Goal: Communication & Community: Answer question/provide support

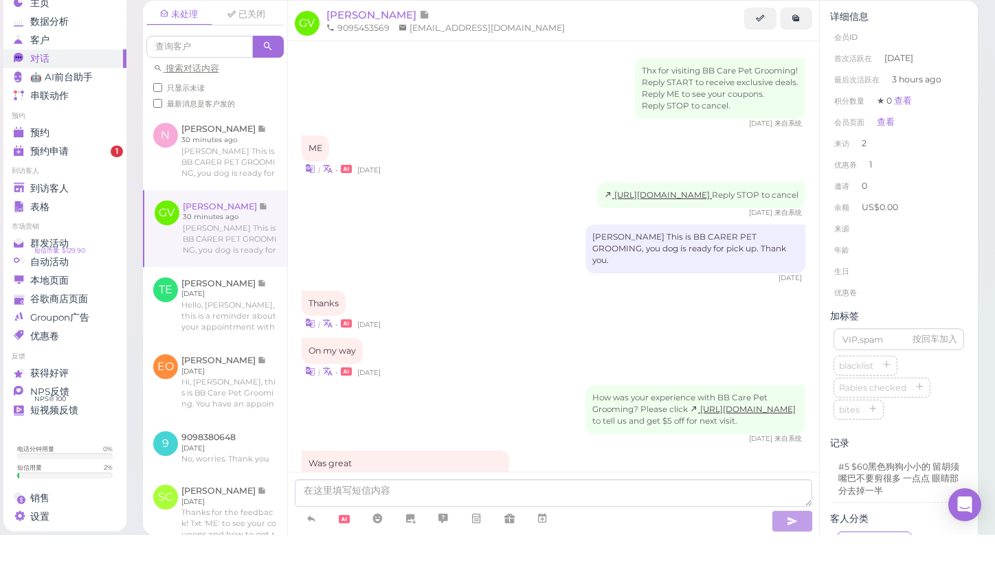
scroll to position [695, 0]
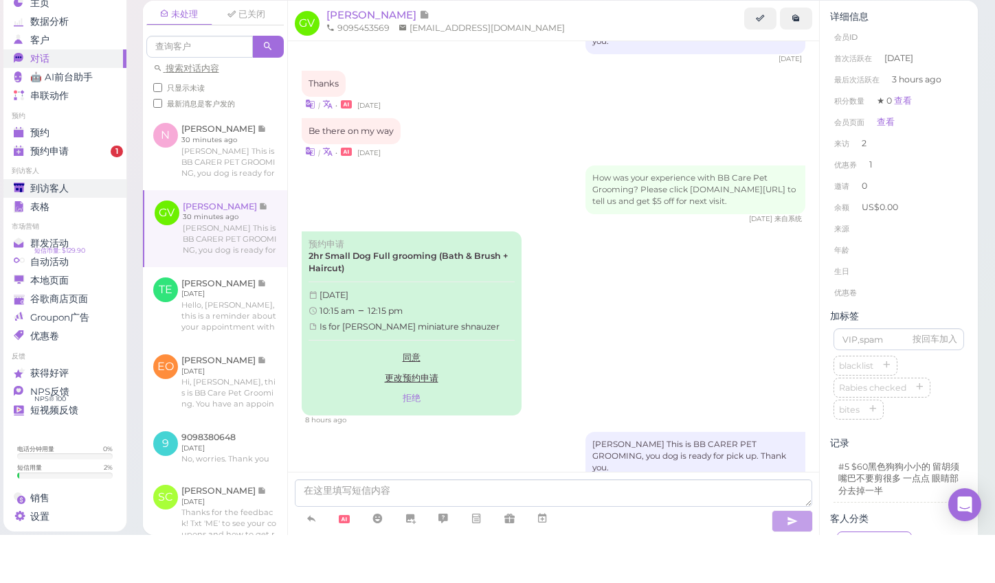
click at [51, 231] on span "到访客人" at bounding box center [49, 237] width 38 height 12
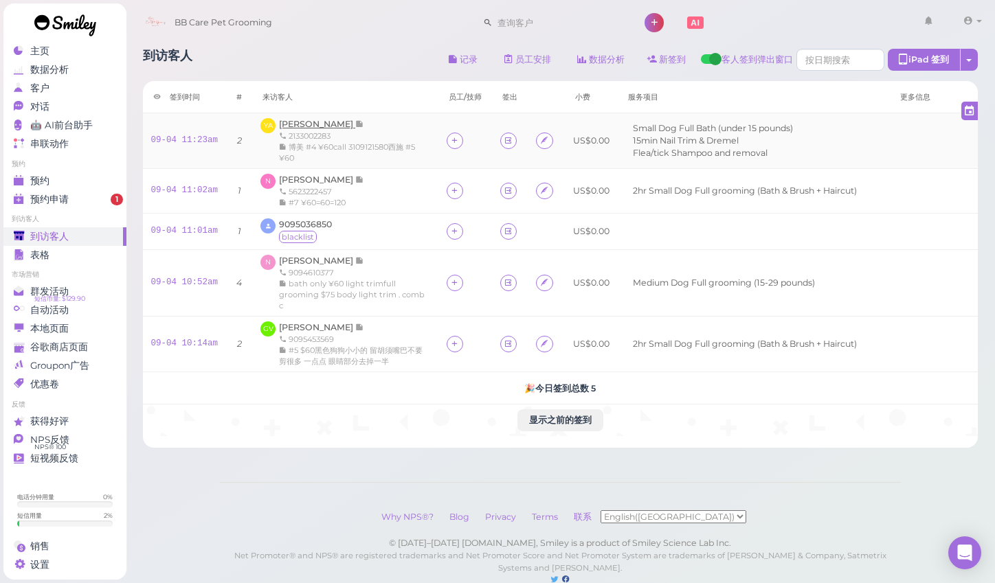
click at [324, 124] on span "[PERSON_NAME]" at bounding box center [317, 124] width 76 height 10
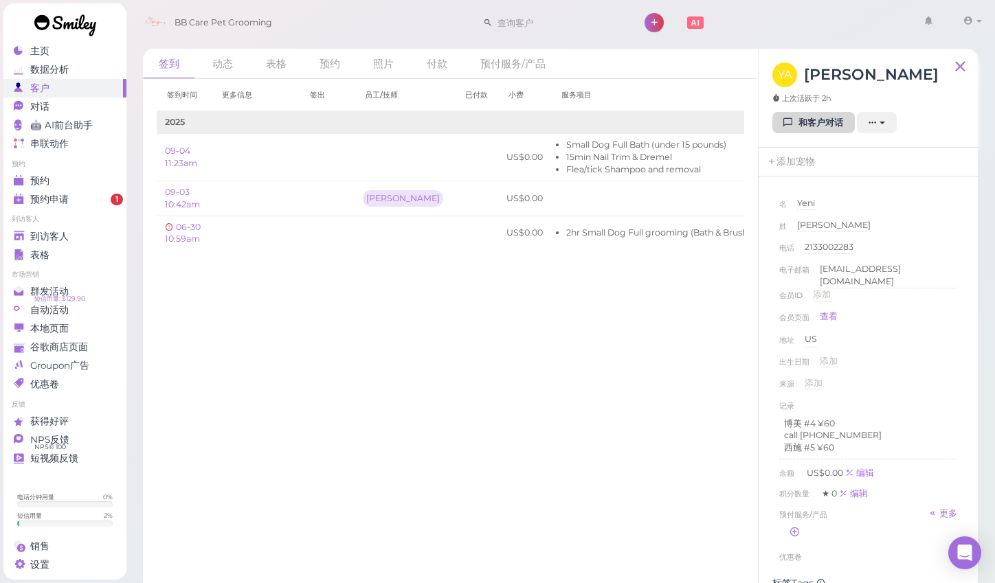
click at [826, 122] on link "和客户对话" at bounding box center [813, 123] width 82 height 22
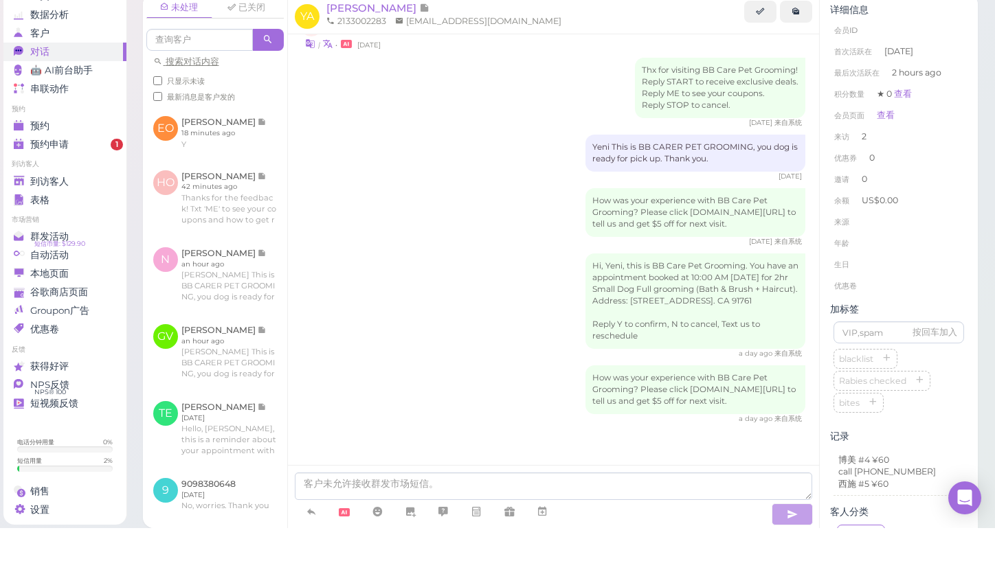
scroll to position [20, 0]
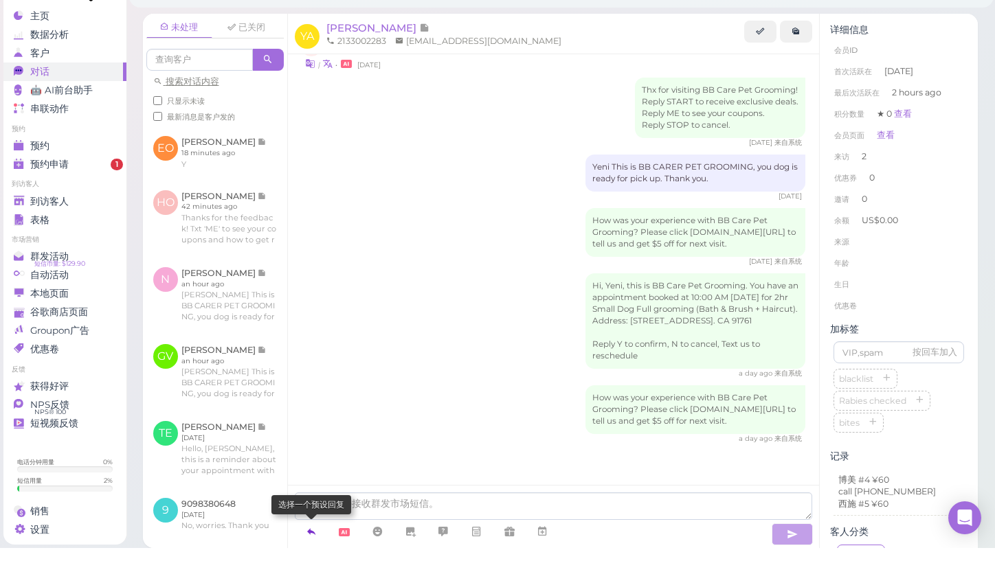
click at [317, 555] on link at bounding box center [311, 567] width 33 height 24
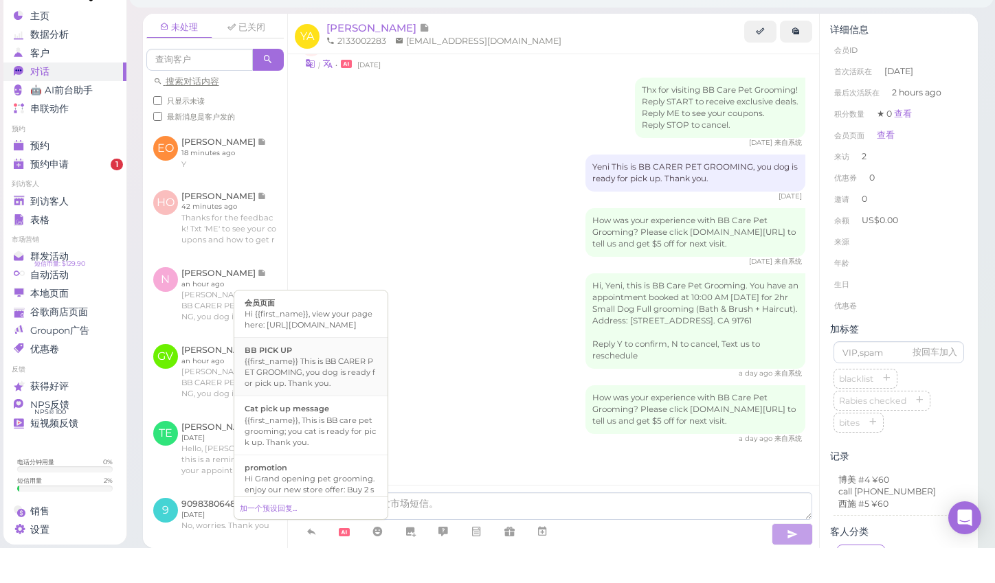
click at [321, 391] on div "{{first_name}} This is BB CARER PET GROOMING, you dog is ready for pick up. Tha…" at bounding box center [311, 407] width 133 height 33
type textarea "{{first_name}} This is BB CARER PET GROOMING, you dog is ready for pick up. Tha…"
click at [794, 563] on icon "button" at bounding box center [791, 570] width 11 height 14
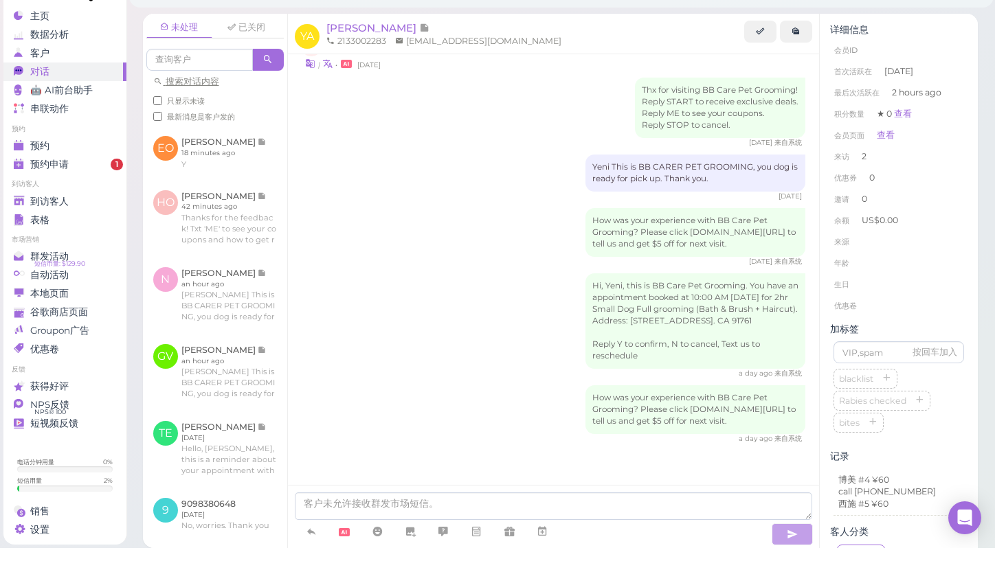
scroll to position [372, 0]
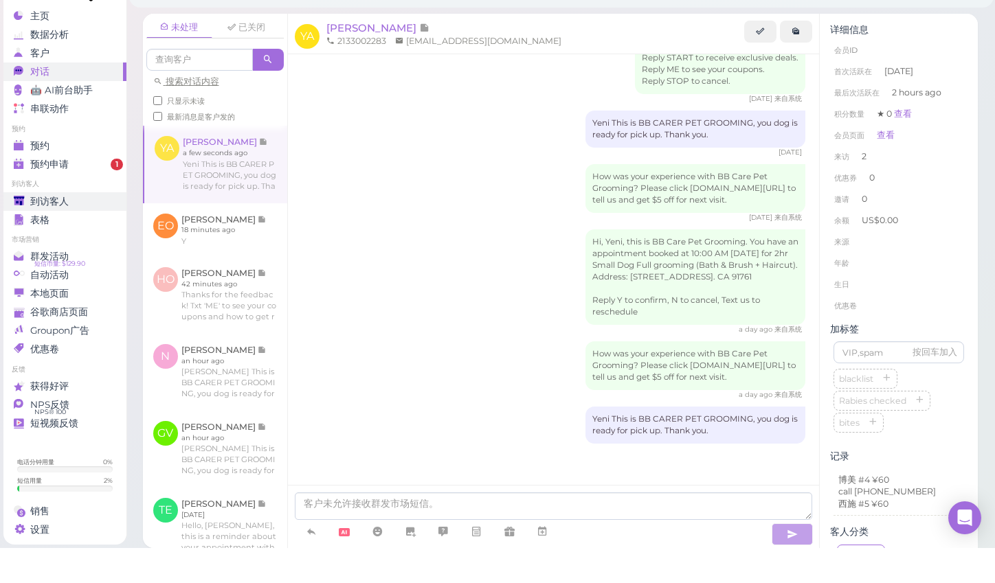
click at [41, 231] on span "到访客人" at bounding box center [49, 237] width 38 height 12
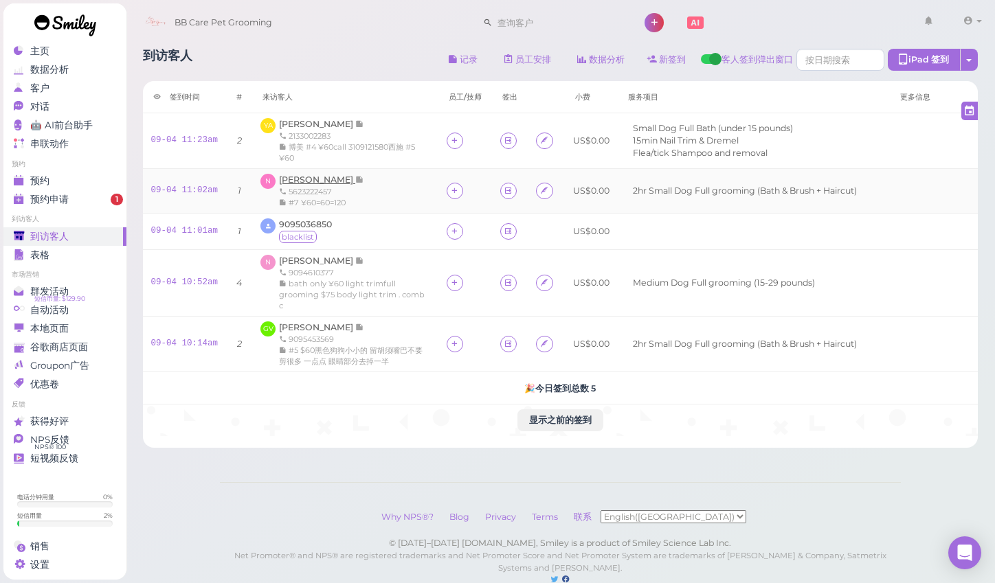
click at [297, 179] on span "[PERSON_NAME]" at bounding box center [317, 179] width 76 height 10
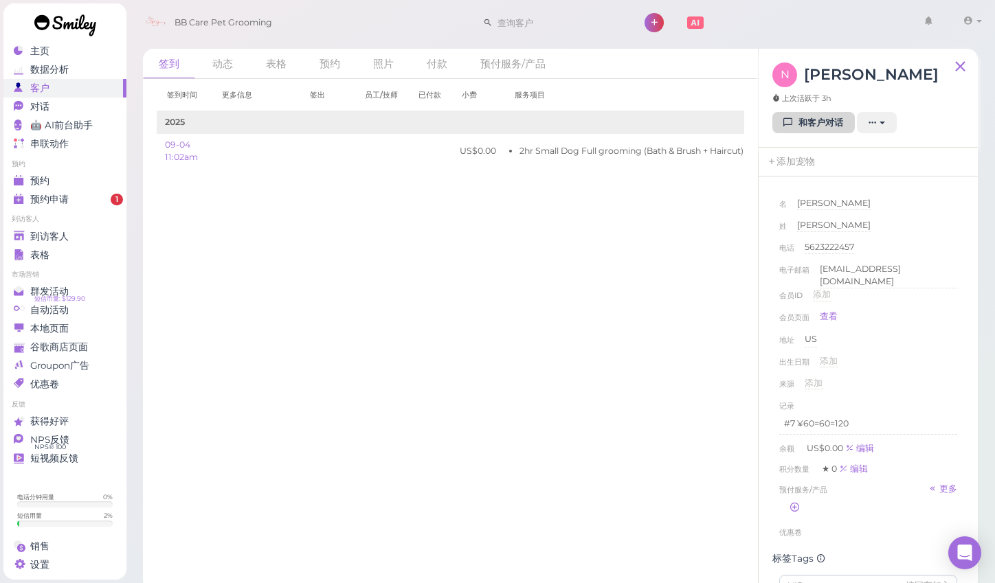
click at [810, 120] on link "和客户对话" at bounding box center [813, 123] width 82 height 22
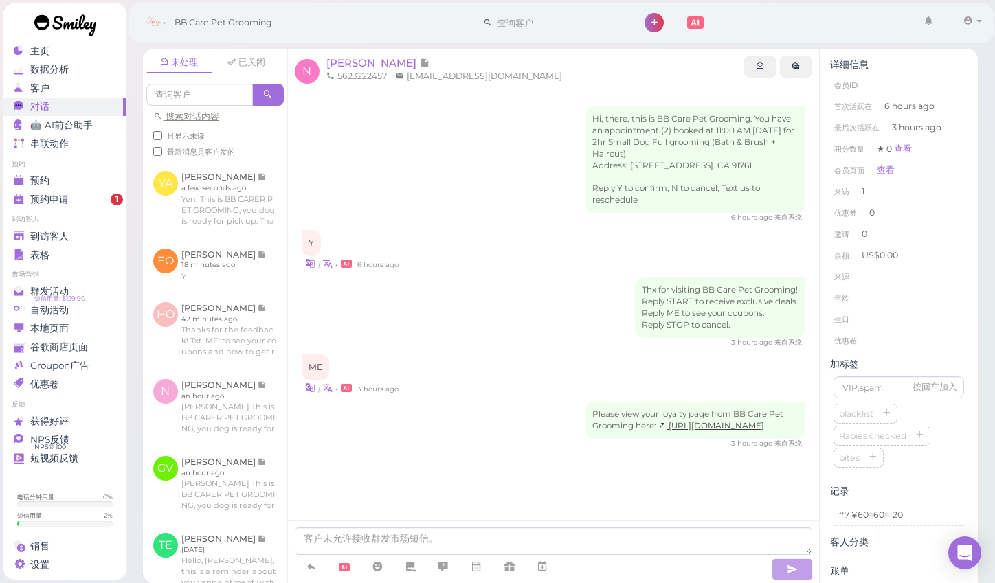
scroll to position [20, 0]
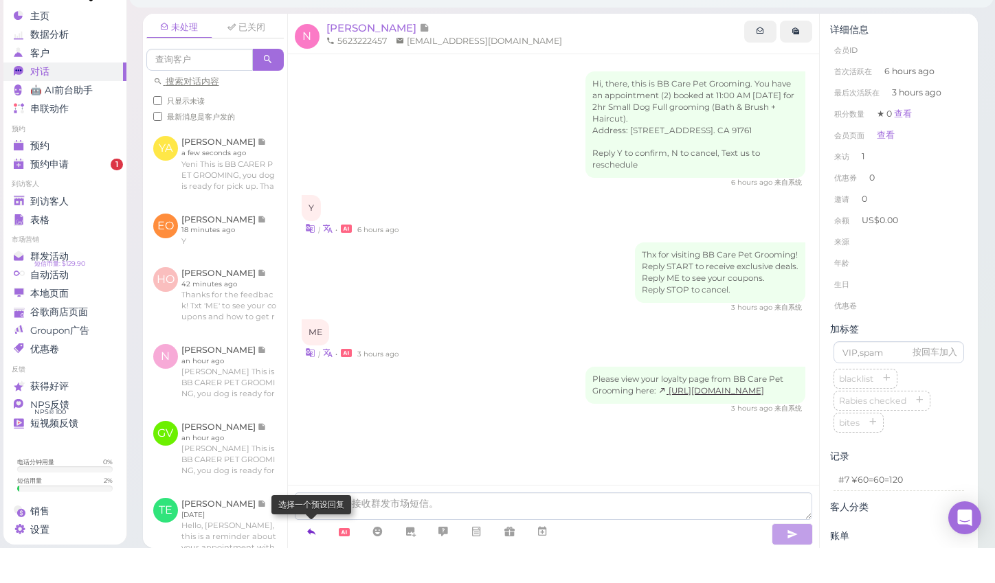
click at [311, 560] on icon at bounding box center [311, 567] width 11 height 14
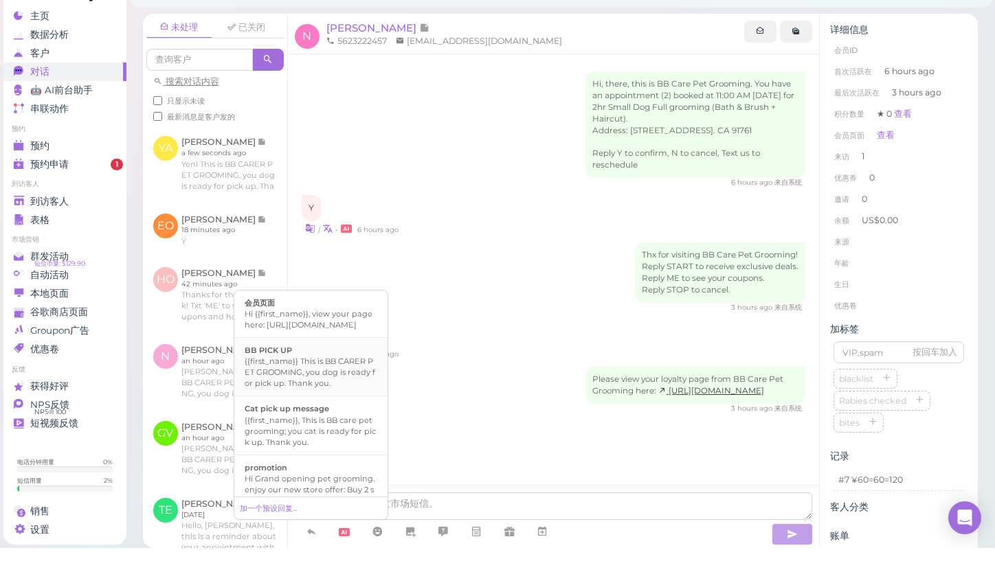
click at [290, 391] on div "{{first_name}} This is BB CARER PET GROOMING, you dog is ready for pick up. Tha…" at bounding box center [311, 407] width 133 height 33
type textarea "{{first_name}} This is BB CARER PET GROOMING, you dog is ready for pick up. Tha…"
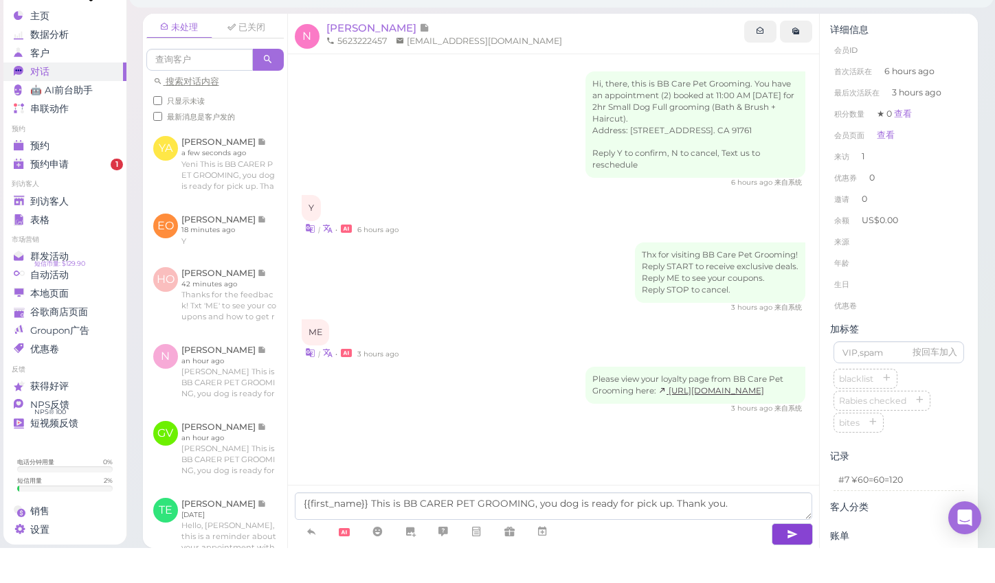
click at [788, 563] on icon "button" at bounding box center [791, 570] width 11 height 14
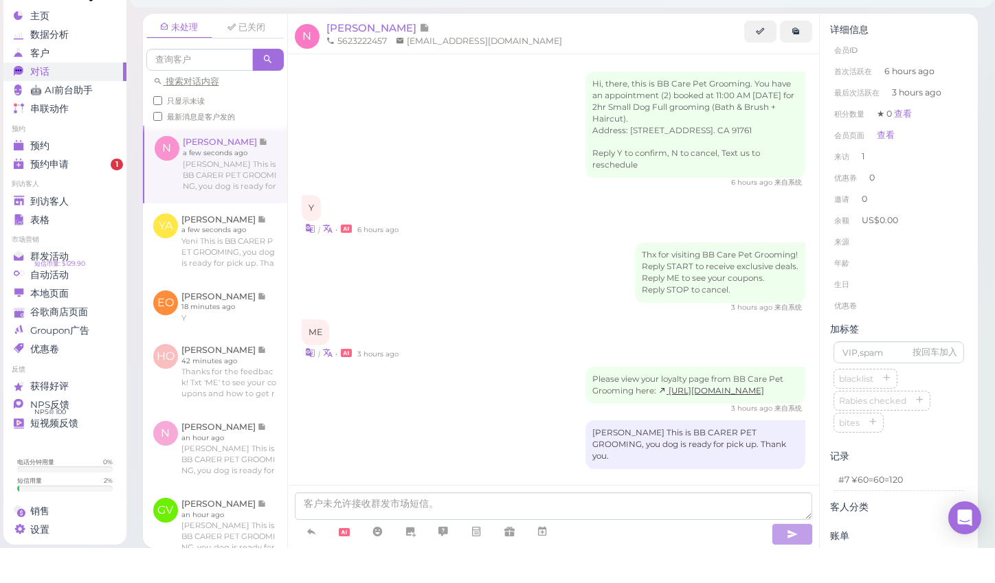
scroll to position [23, 0]
